Goal: Task Accomplishment & Management: Manage account settings

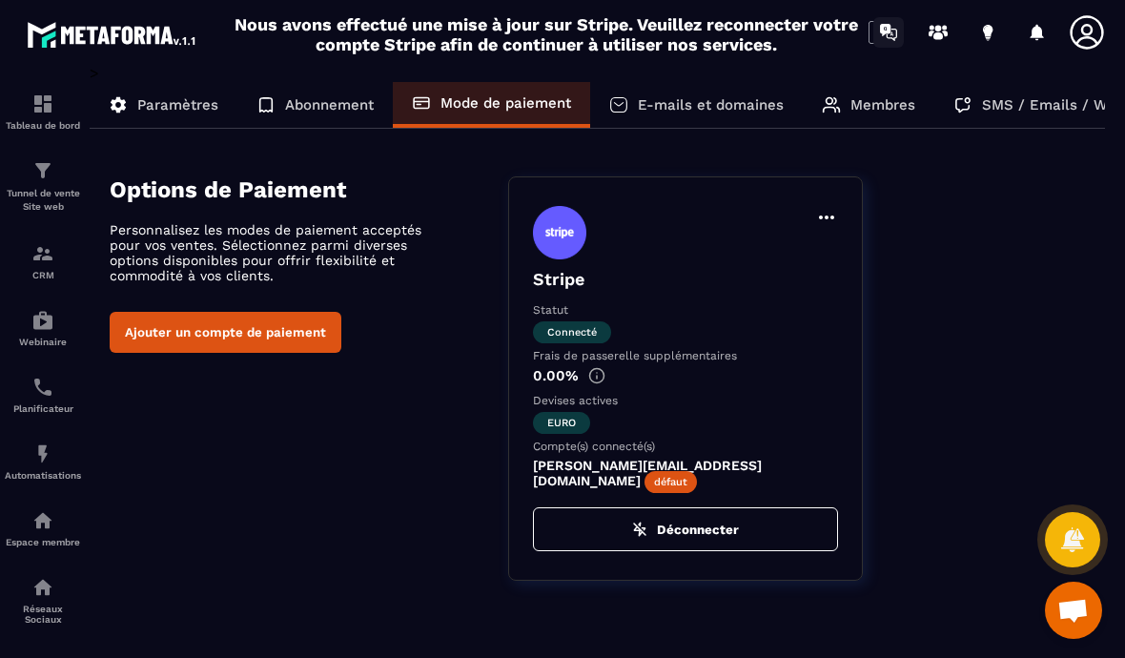
click at [873, 42] on link at bounding box center [889, 32] width 38 height 38
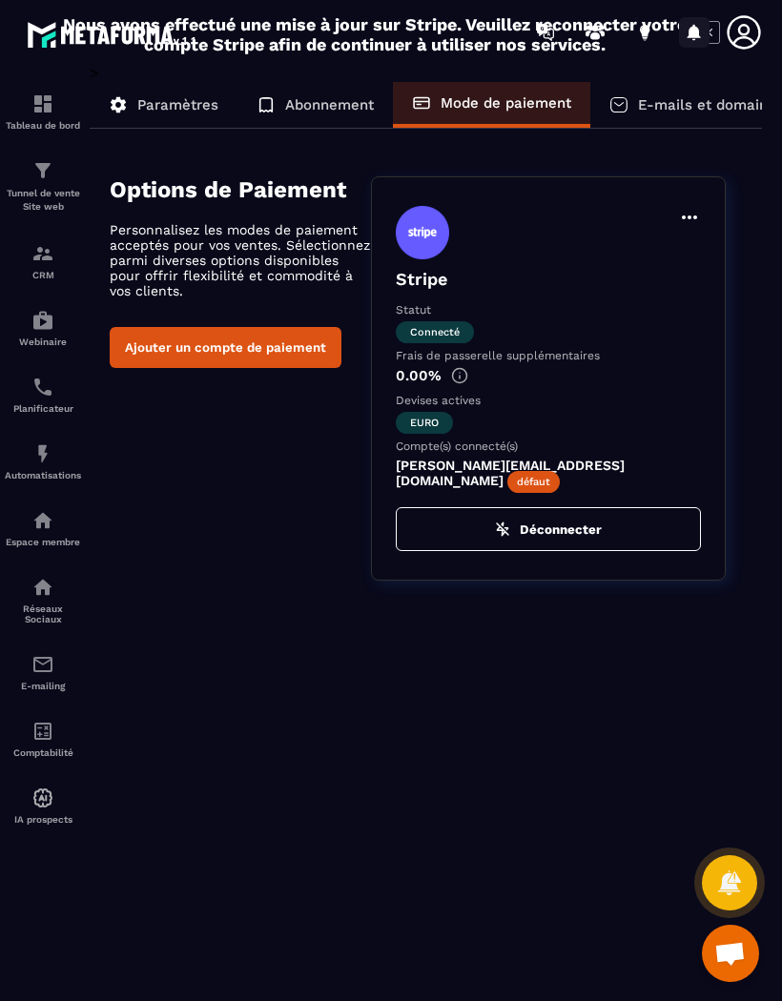
click at [710, 31] on div at bounding box center [694, 32] width 38 height 38
click at [711, 35] on div at bounding box center [694, 32] width 38 height 38
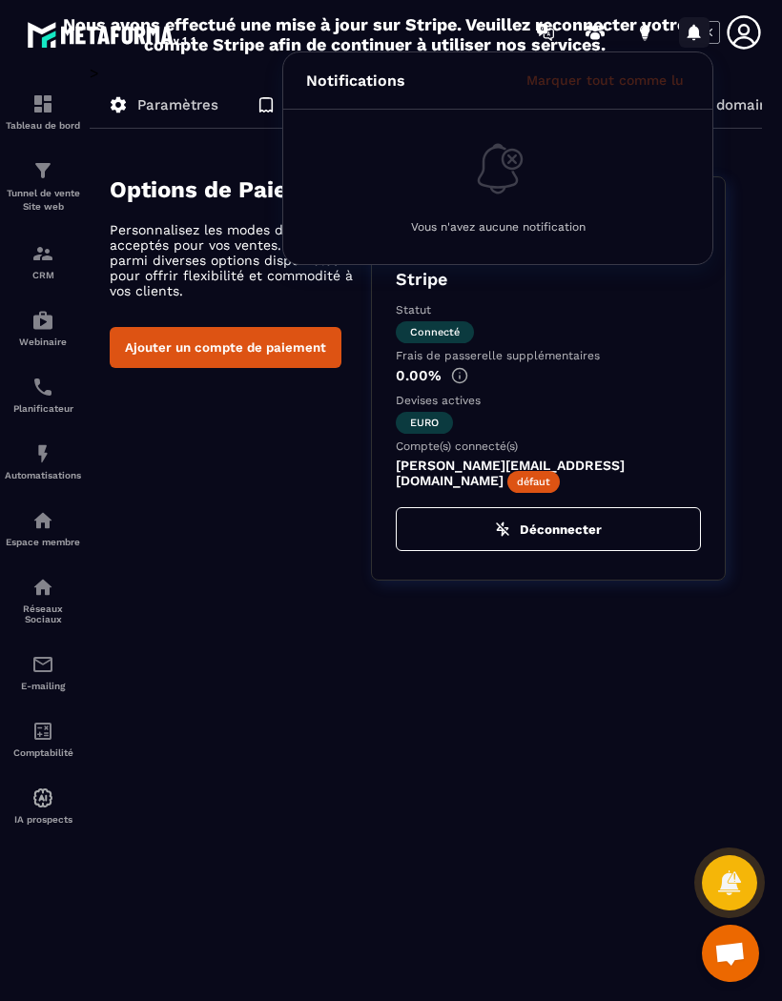
click at [711, 39] on div at bounding box center [694, 32] width 38 height 38
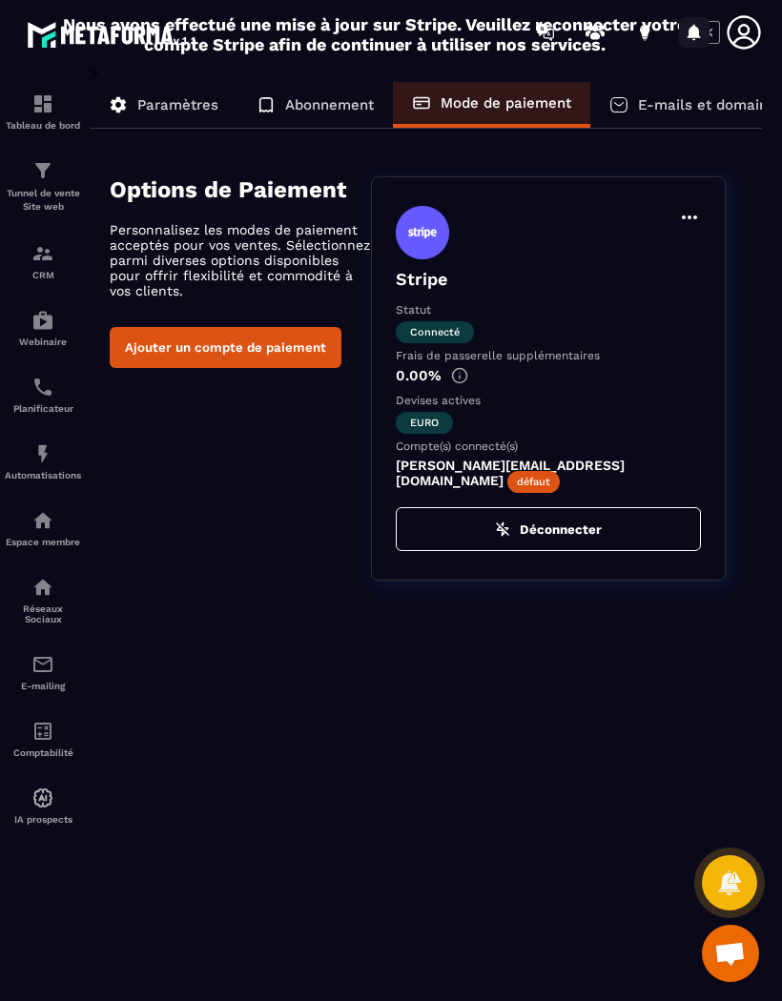
click at [712, 31] on div at bounding box center [694, 32] width 38 height 38
click at [725, 40] on icon at bounding box center [744, 32] width 38 height 38
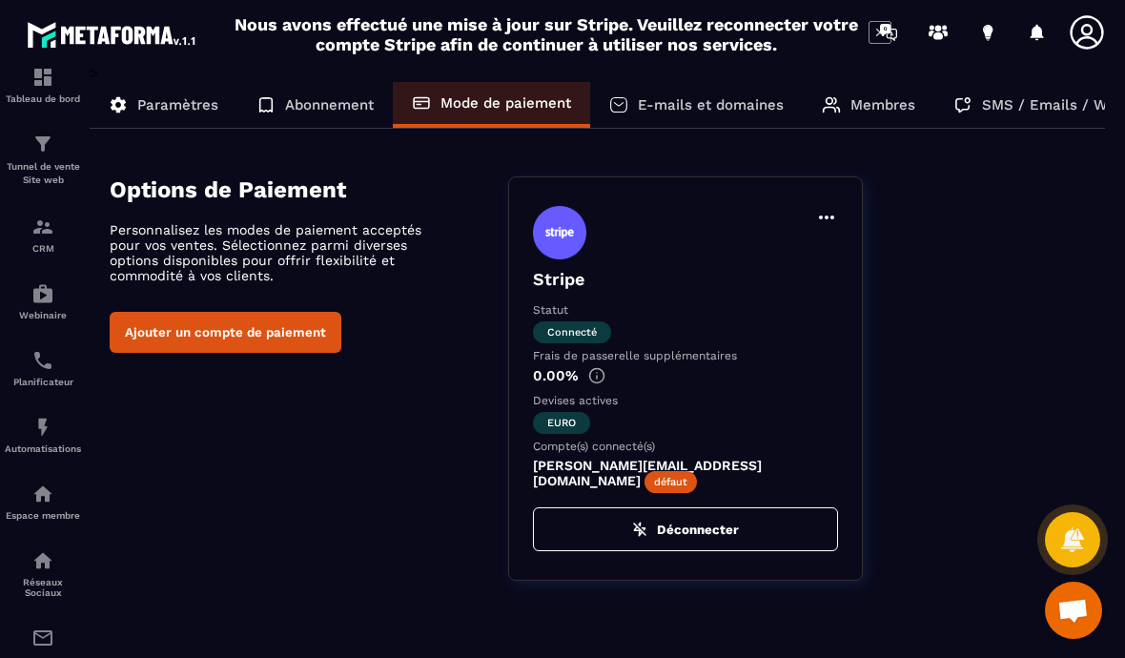
scroll to position [30, 0]
click at [724, 95] on div "E-mails et domaines" at bounding box center [696, 105] width 213 height 46
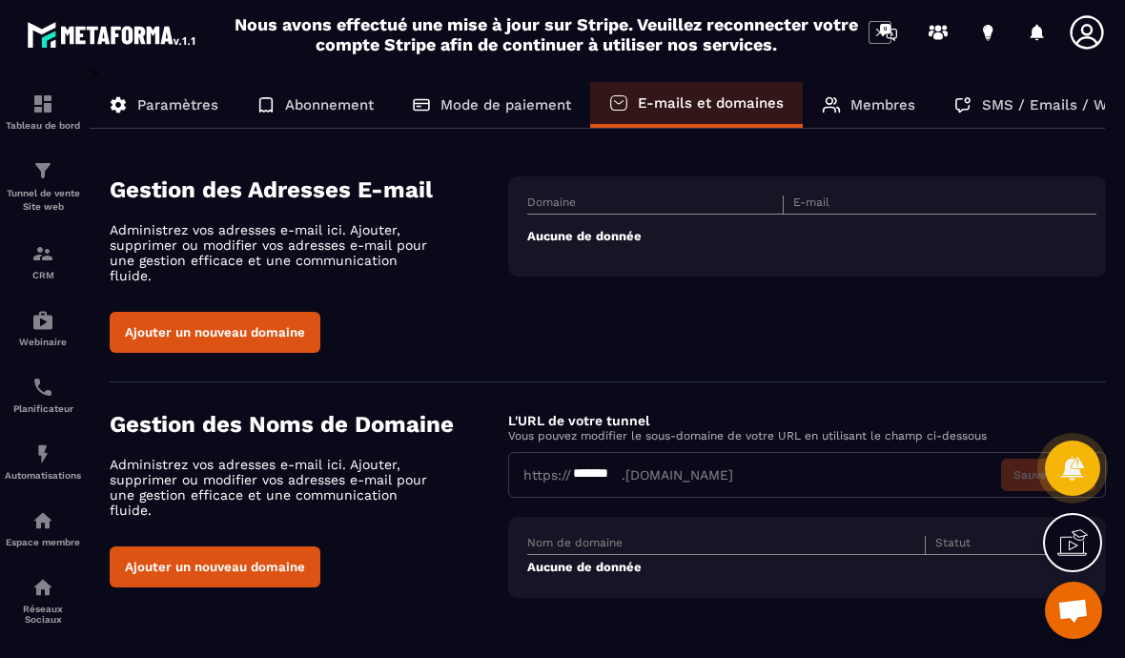
click at [194, 317] on div "Tableau de bord Tunnel de vente Site web CRM Webinaire Planificateur Automatisa…" at bounding box center [162, 359] width 325 height 591
click at [206, 322] on div "Tableau de bord Tunnel de vente Site web CRM Webinaire Planificateur Automatisa…" at bounding box center [162, 359] width 325 height 591
click at [566, 228] on td "Aucune de donnée" at bounding box center [811, 237] width 569 height 44
click at [561, 205] on th "Domaine" at bounding box center [655, 204] width 257 height 19
click at [579, 202] on th "Domaine" at bounding box center [655, 204] width 257 height 19
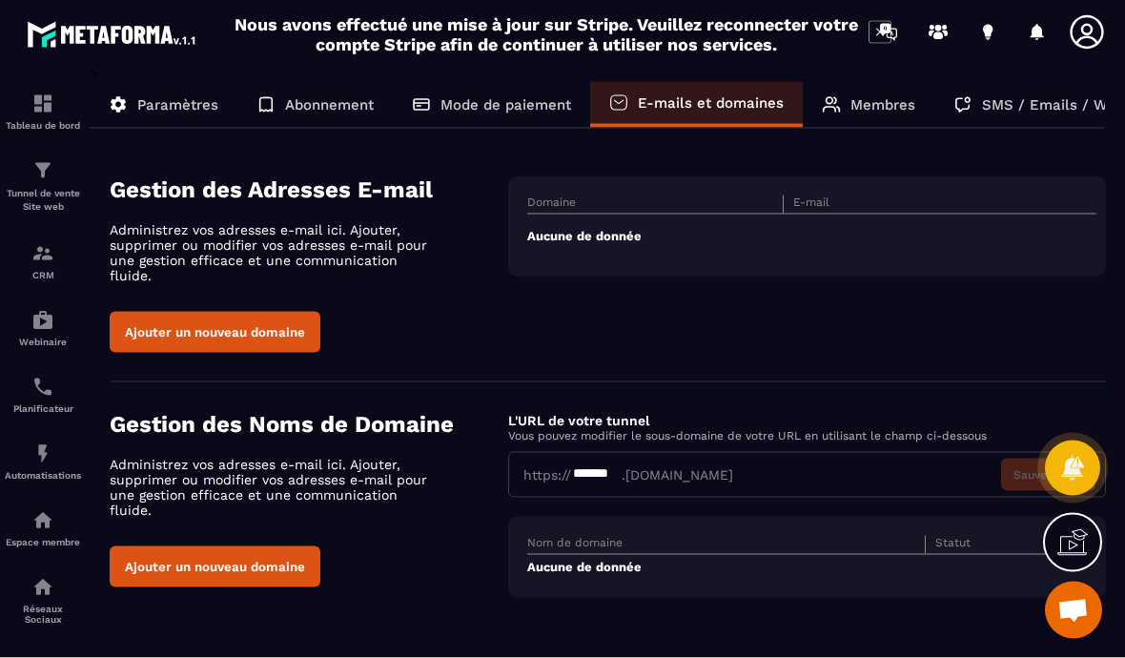
scroll to position [83, 0]
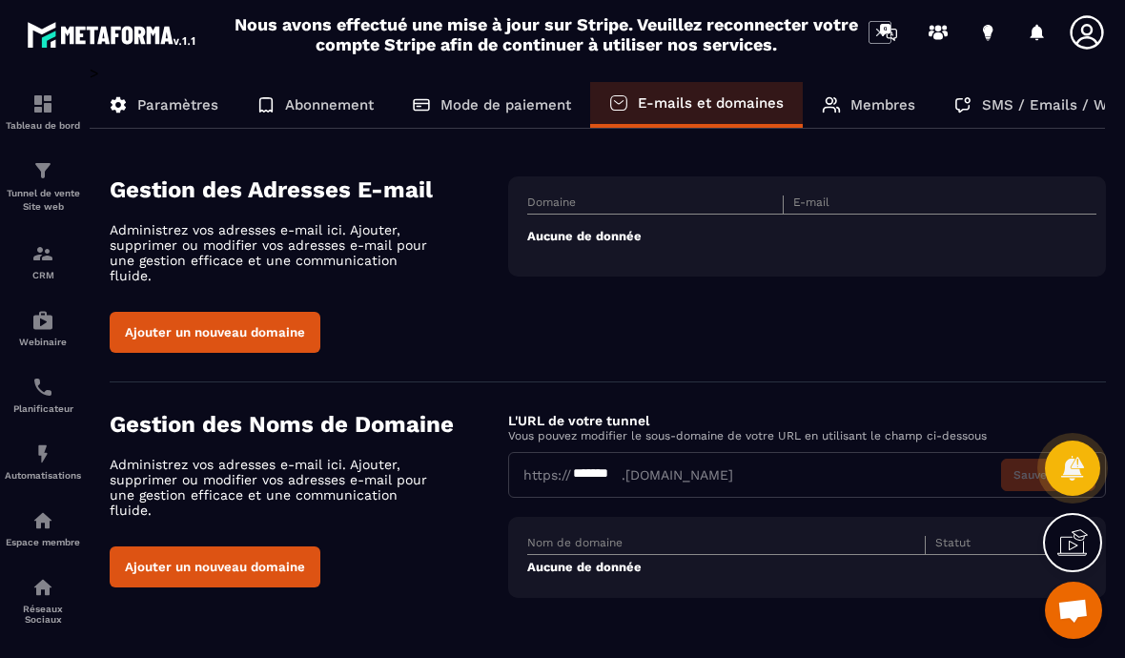
click at [189, 230] on div "Tableau de bord Tunnel de vente Site web CRM Webinaire Planificateur Automatisa…" at bounding box center [162, 359] width 325 height 591
click at [196, 244] on div "Tableau de bord Tunnel de vente Site web CRM Webinaire Planificateur Automatisa…" at bounding box center [162, 359] width 325 height 591
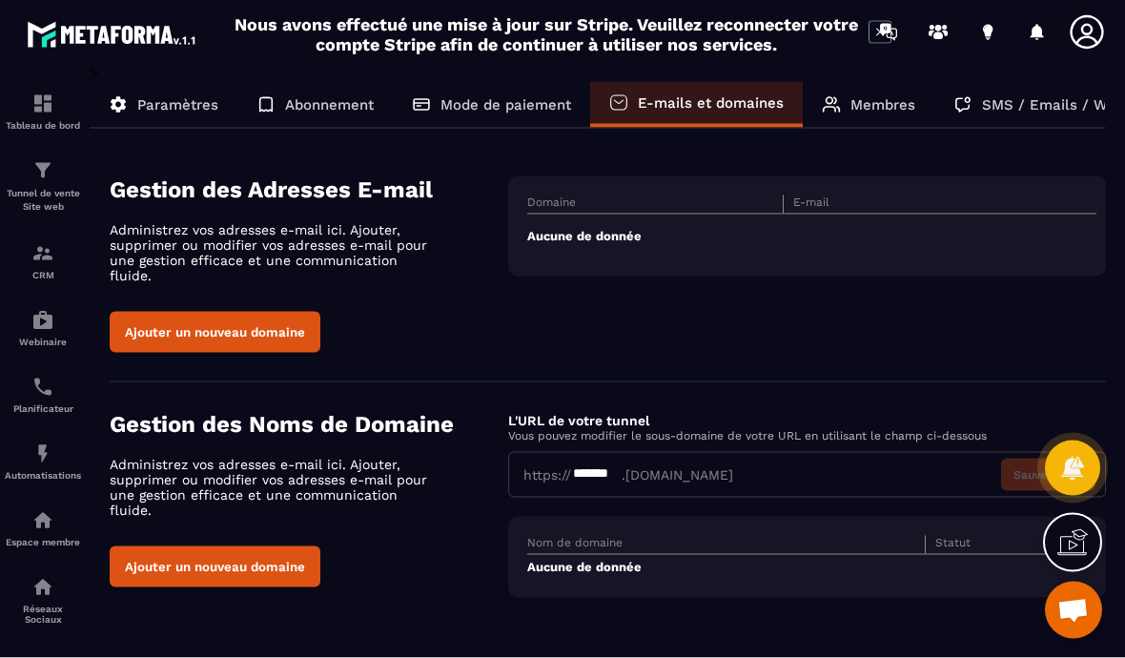
scroll to position [0, 0]
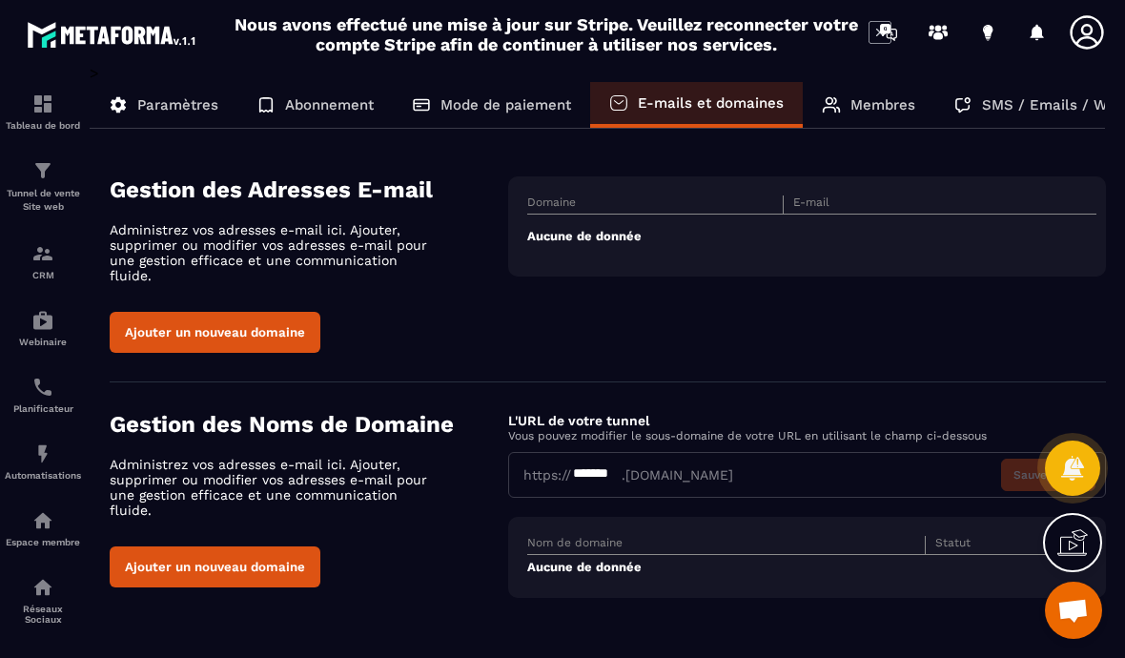
click at [880, 112] on p "Membres" at bounding box center [883, 104] width 65 height 17
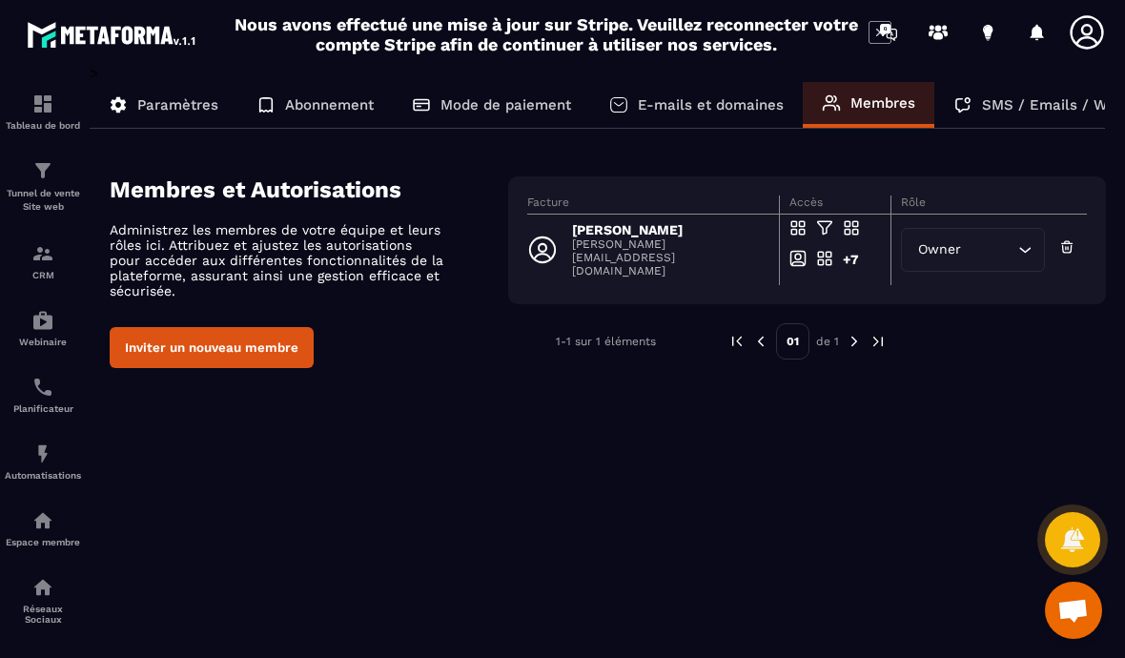
click at [1051, 114] on div "SMS / Emails / Webinaires" at bounding box center [1063, 105] width 256 height 46
